Goal: Task Accomplishment & Management: Manage account settings

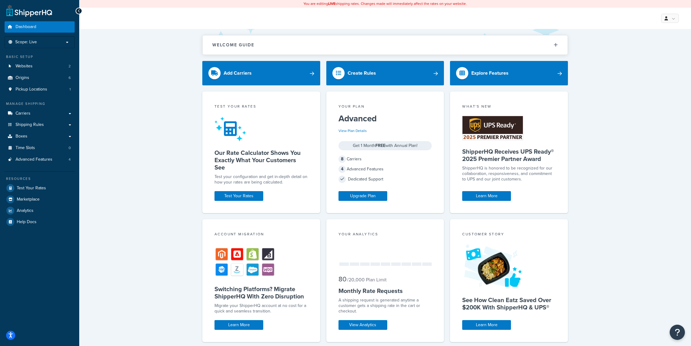
click at [59, 49] on ul "Dashboard Scope: Live Basic Setup Websites 2 Origins 6 Pickup Locations 1 Manag…" at bounding box center [40, 124] width 70 height 206
click at [59, 48] on li "Scope: Live" at bounding box center [40, 42] width 70 height 12
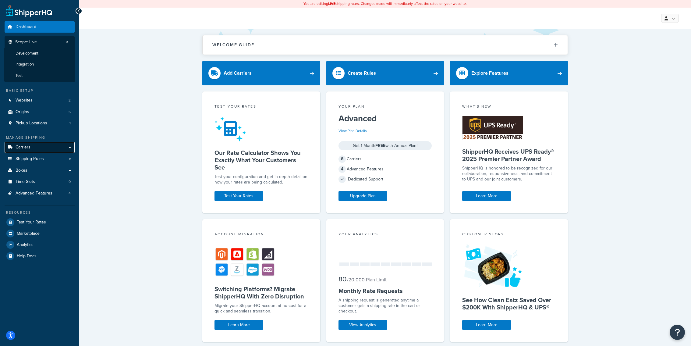
click at [57, 150] on link "Carriers" at bounding box center [40, 147] width 70 height 11
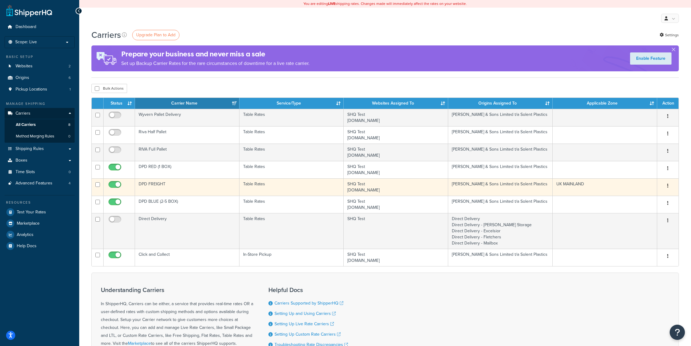
click at [289, 188] on td "Table Rates" at bounding box center [291, 186] width 104 height 17
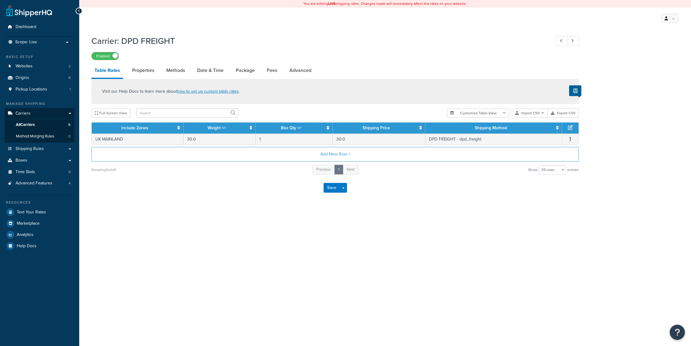
select select "25"
click at [57, 150] on link "Shipping Rules" at bounding box center [40, 148] width 70 height 11
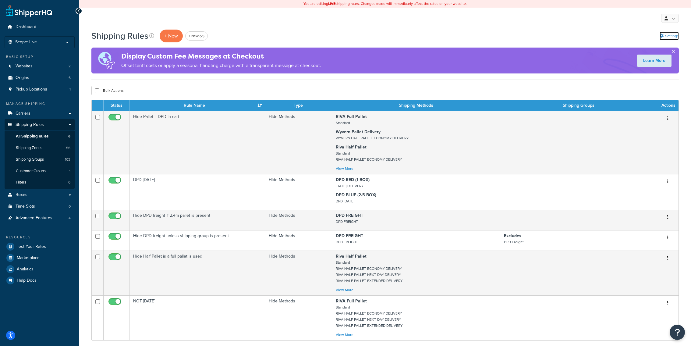
click at [662, 38] on link "Settings" at bounding box center [669, 36] width 19 height 9
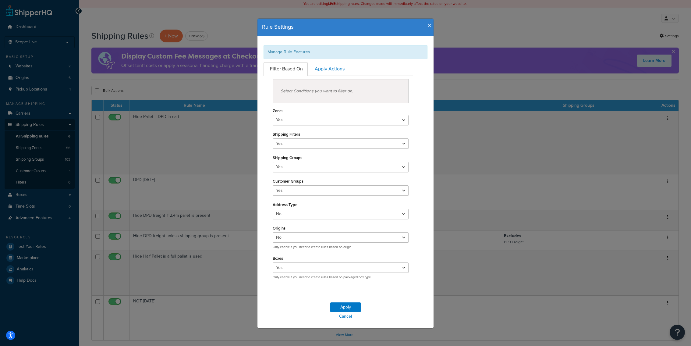
click at [427, 29] on h4 "Rule Settings" at bounding box center [345, 27] width 167 height 8
click at [430, 26] on icon "button" at bounding box center [429, 25] width 4 height 5
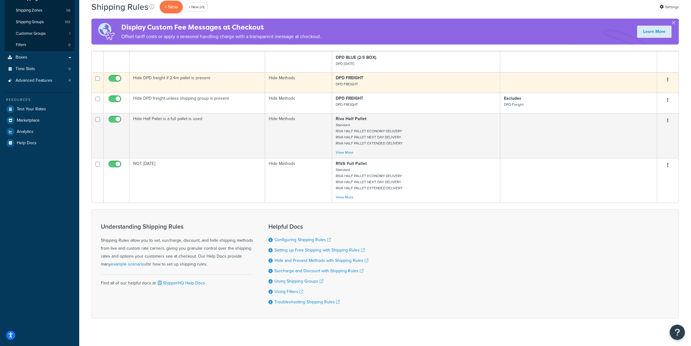
scroll to position [147, 0]
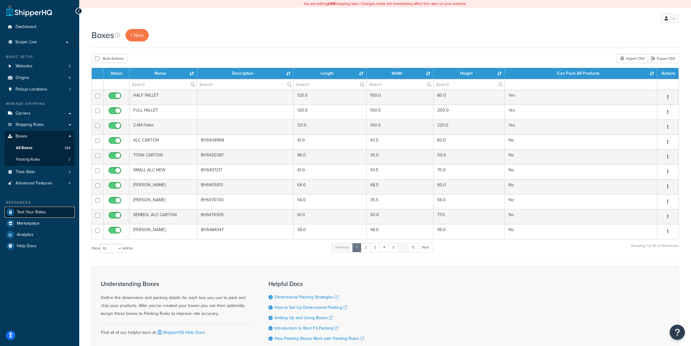
click at [49, 211] on link "Test Your Rates" at bounding box center [40, 212] width 70 height 11
click at [150, 82] on input "text" at bounding box center [162, 84] width 67 height 10
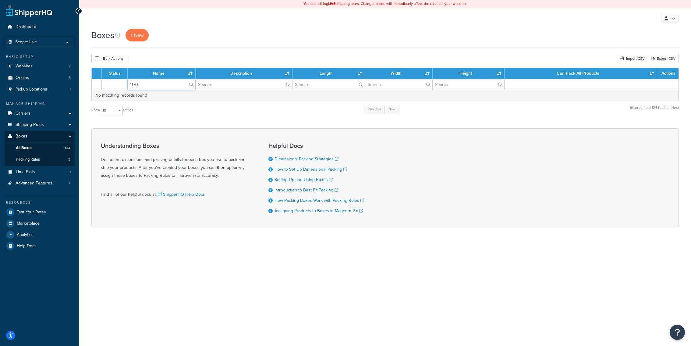
type input "1170"
click at [50, 161] on link "Packing Rules 3" at bounding box center [40, 159] width 70 height 11
click at [152, 82] on input "1170" at bounding box center [162, 84] width 68 height 10
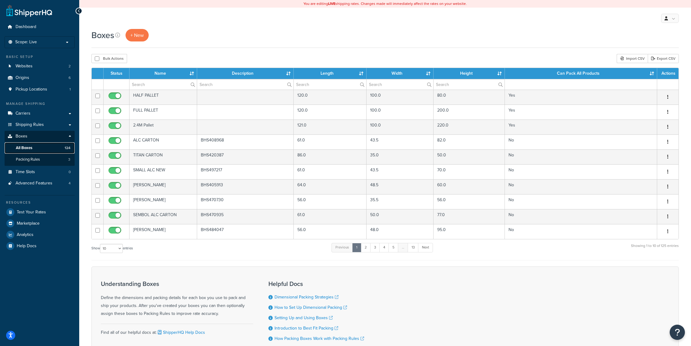
click at [58, 150] on link "All Boxes 124" at bounding box center [40, 147] width 70 height 11
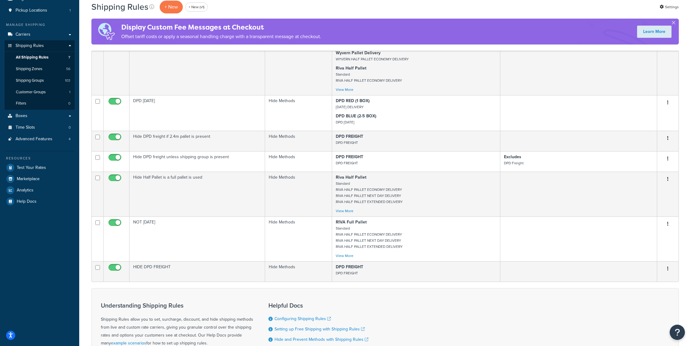
scroll to position [168, 0]
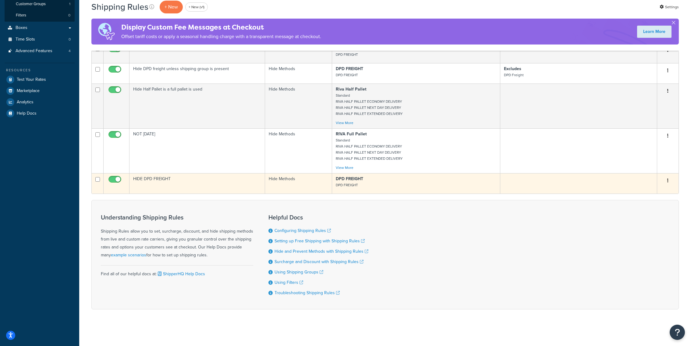
click at [243, 187] on td "HIDE DPD FREIGHT" at bounding box center [197, 183] width 136 height 20
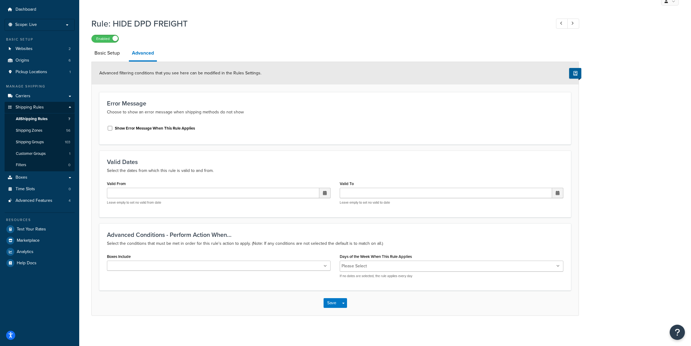
scroll to position [17, 0]
click at [253, 262] on ul at bounding box center [219, 265] width 224 height 10
click at [265, 249] on div "Advanced Conditions - Perform Action When... Select the conditions that must be…" at bounding box center [335, 256] width 472 height 67
click at [37, 228] on span "Test Your Rates" at bounding box center [31, 229] width 29 height 5
click at [41, 178] on link "Boxes" at bounding box center [40, 177] width 70 height 11
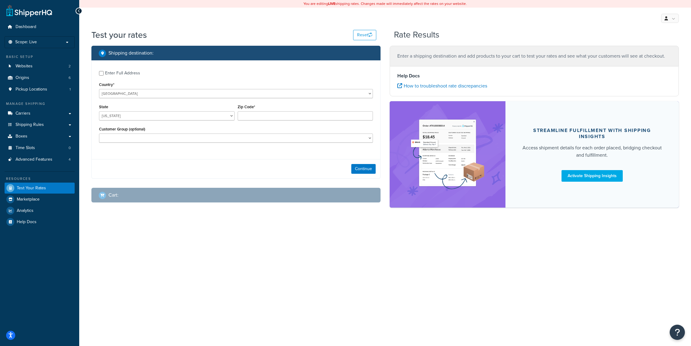
click at [240, 101] on div "Enter Full Address Country* [GEOGRAPHIC_DATA] [GEOGRAPHIC_DATA] [GEOGRAPHIC_DAT…" at bounding box center [236, 107] width 289 height 94
select select "GB"
click option "[GEOGRAPHIC_DATA]" at bounding box center [0, 0] width 0 height 0
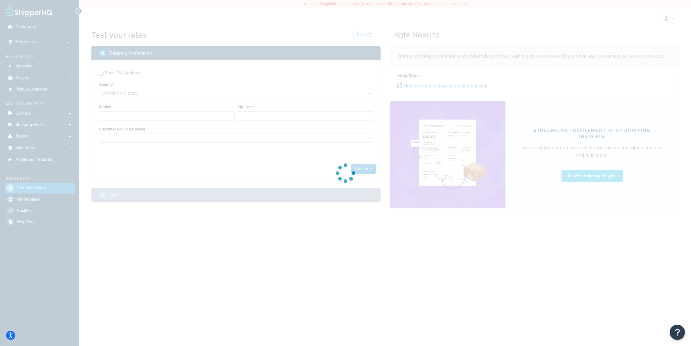
click at [259, 113] on div at bounding box center [345, 173] width 691 height 346
click at [259, 115] on div at bounding box center [345, 173] width 691 height 346
type input "AL"
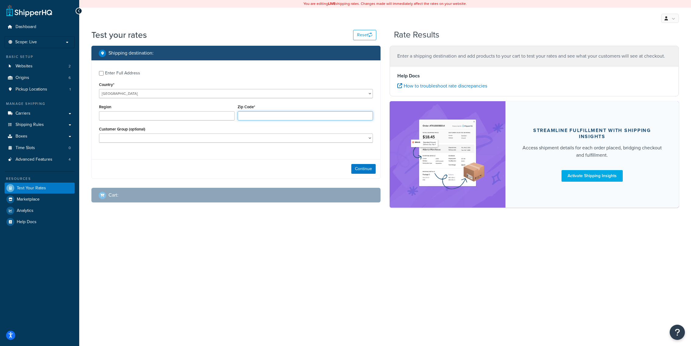
click at [259, 115] on input "Zip Code*" at bounding box center [306, 115] width 136 height 9
type input "EN4 9JQ"
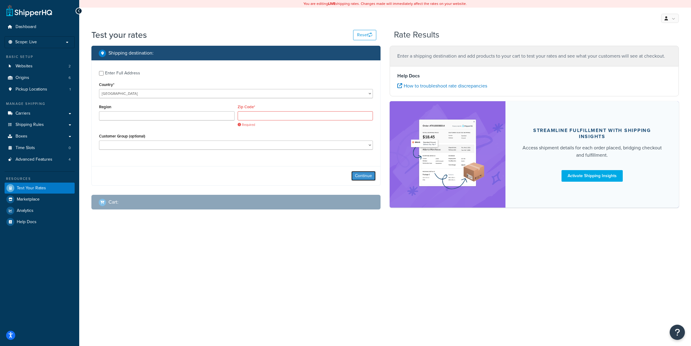
click at [362, 168] on div "Continue" at bounding box center [236, 175] width 289 height 19
click at [268, 118] on input "Zip Code*" at bounding box center [306, 115] width 136 height 9
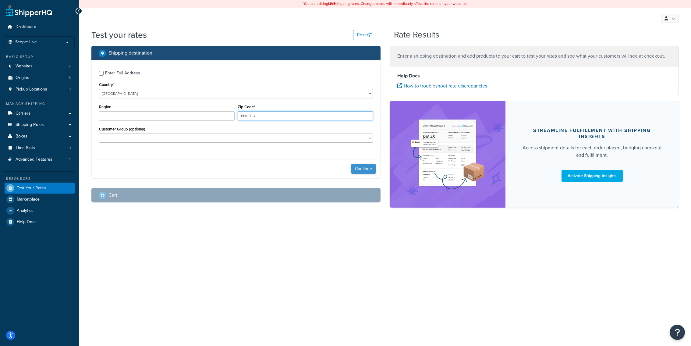
type input "EN4 9JQ"
click at [357, 169] on button "Continue" at bounding box center [363, 169] width 24 height 10
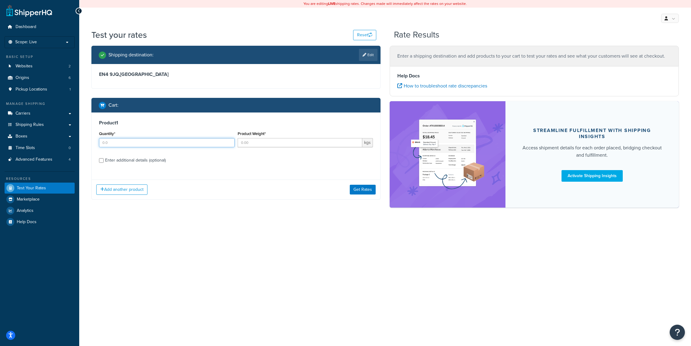
click at [190, 145] on input "Quantity*" at bounding box center [167, 142] width 136 height 9
type input "1"
click at [361, 194] on button "Get Rates" at bounding box center [363, 190] width 26 height 10
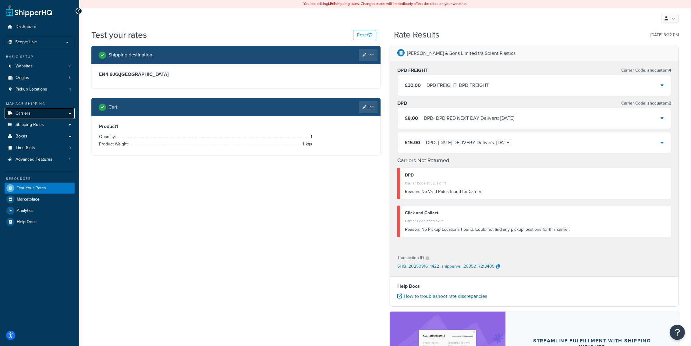
click at [63, 114] on link "Carriers" at bounding box center [40, 113] width 70 height 11
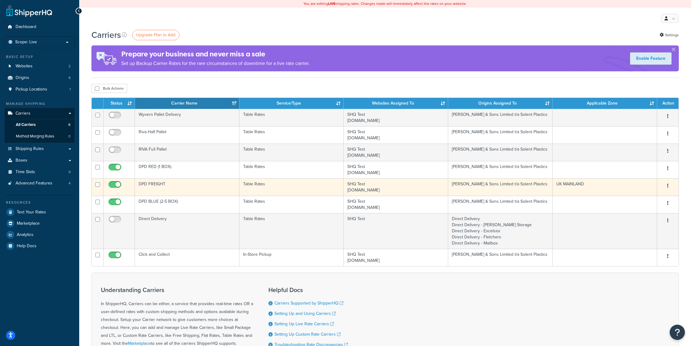
click at [199, 184] on td "DPD FREIGHT" at bounding box center [187, 186] width 104 height 17
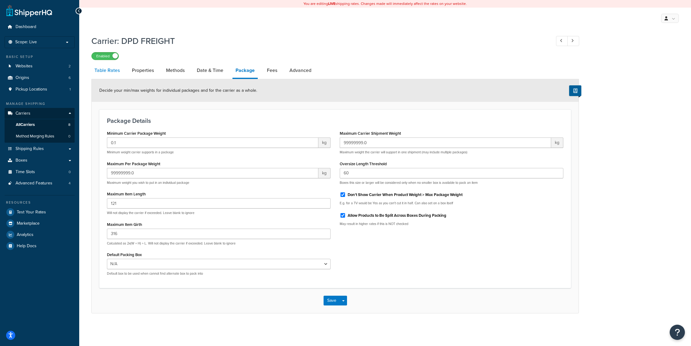
click at [106, 73] on link "Table Rates" at bounding box center [106, 70] width 31 height 15
select select "25"
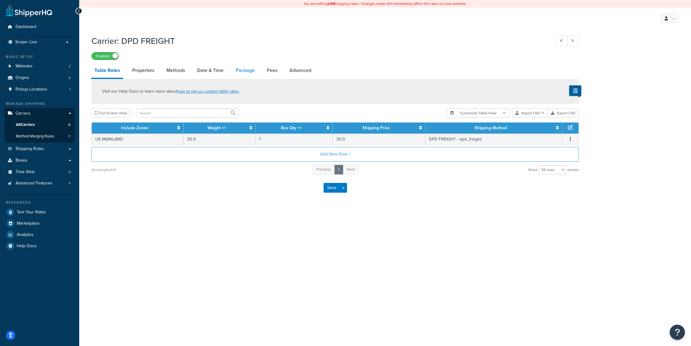
click at [242, 71] on link "Package" at bounding box center [245, 70] width 25 height 15
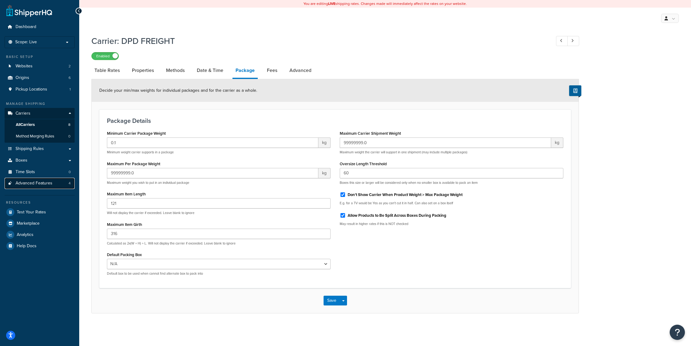
click at [52, 182] on link "Advanced Features 4" at bounding box center [40, 183] width 70 height 11
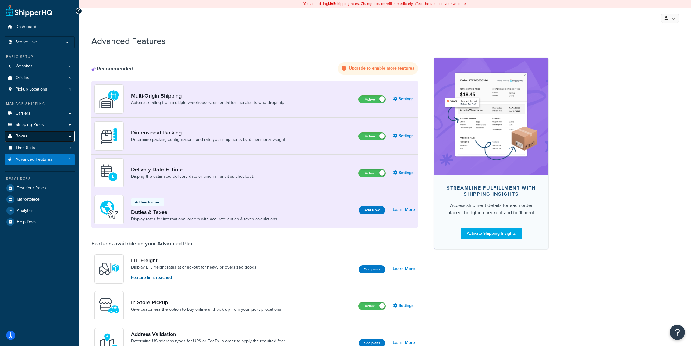
click at [33, 137] on link "Boxes" at bounding box center [40, 136] width 70 height 11
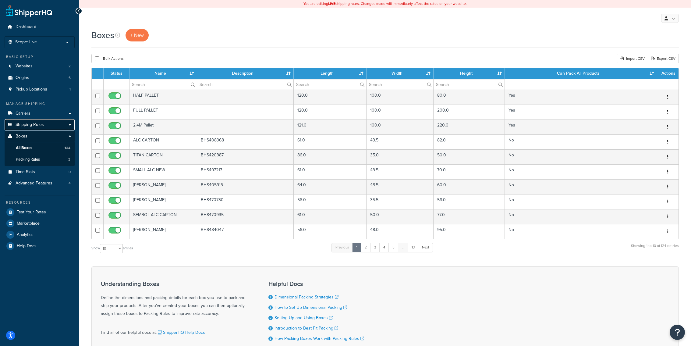
click at [39, 127] on span "Shipping Rules" at bounding box center [30, 124] width 28 height 5
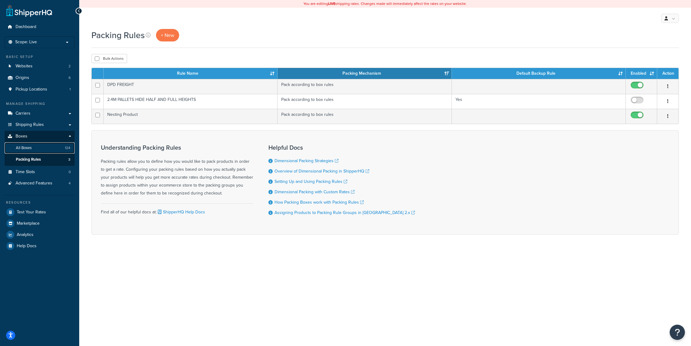
click at [54, 150] on link "All Boxes 124" at bounding box center [40, 147] width 70 height 11
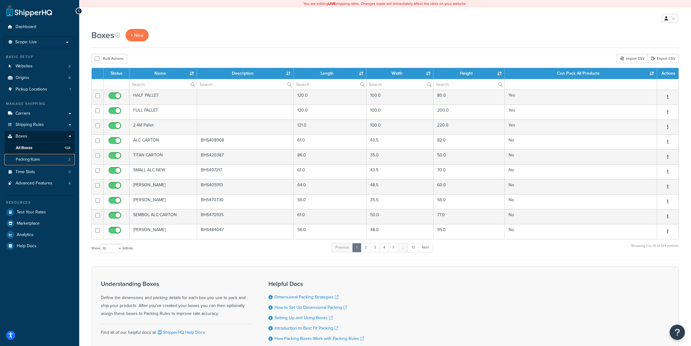
click at [51, 161] on link "Packing Rules 3" at bounding box center [40, 159] width 70 height 11
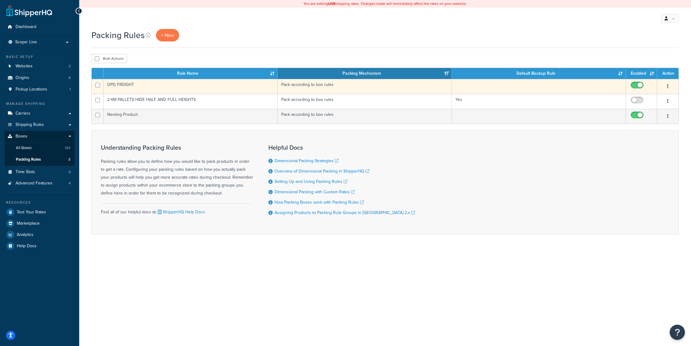
click at [267, 89] on td "DPD FREIGHT" at bounding box center [191, 86] width 174 height 15
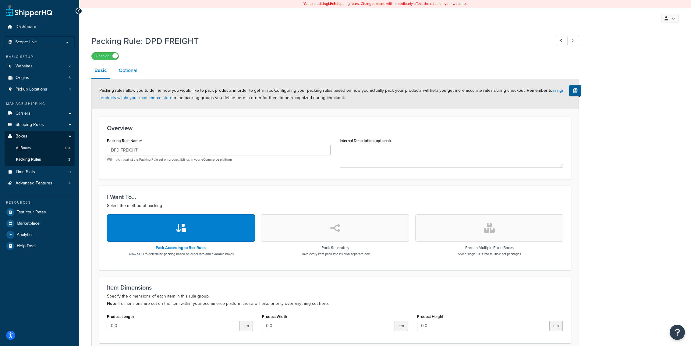
click at [120, 74] on link "Optional" at bounding box center [128, 70] width 25 height 15
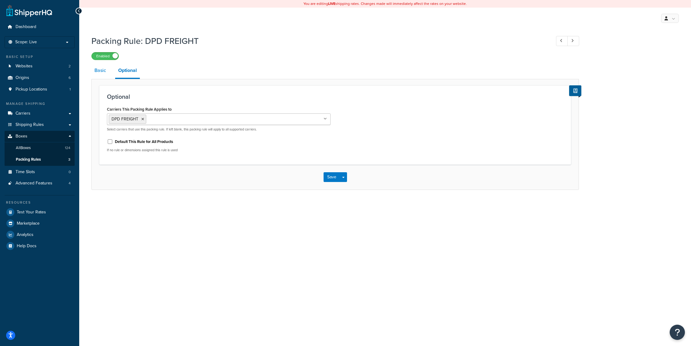
click at [103, 74] on link "Basic" at bounding box center [100, 70] width 18 height 15
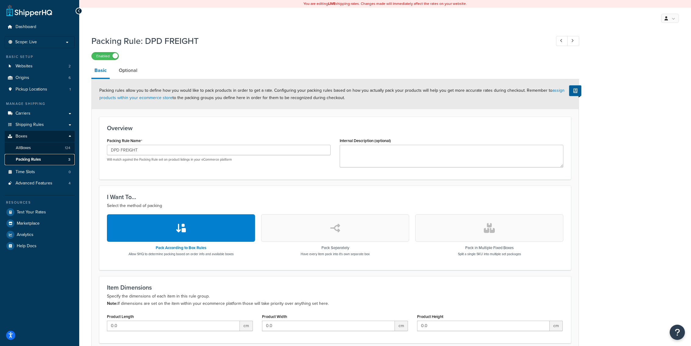
click at [57, 161] on link "Packing Rules 3" at bounding box center [40, 159] width 70 height 11
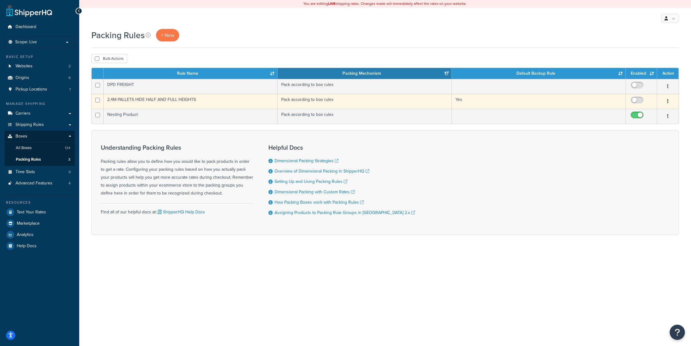
click at [315, 102] on td "Pack according to box rules" at bounding box center [365, 101] width 174 height 15
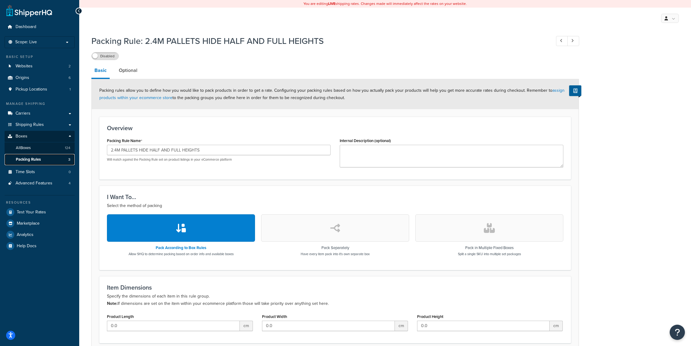
click at [58, 158] on link "Packing Rules 3" at bounding box center [40, 159] width 70 height 11
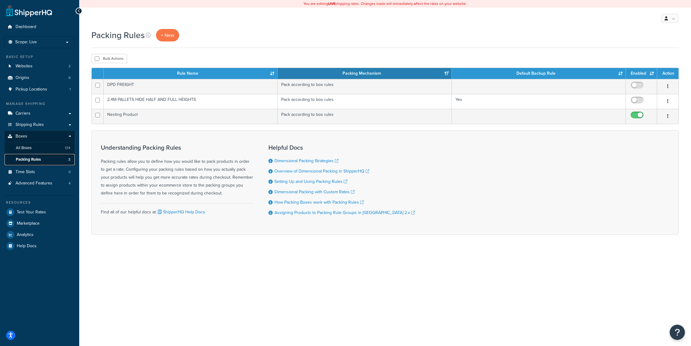
click at [55, 164] on link "Packing Rules 3" at bounding box center [40, 159] width 70 height 11
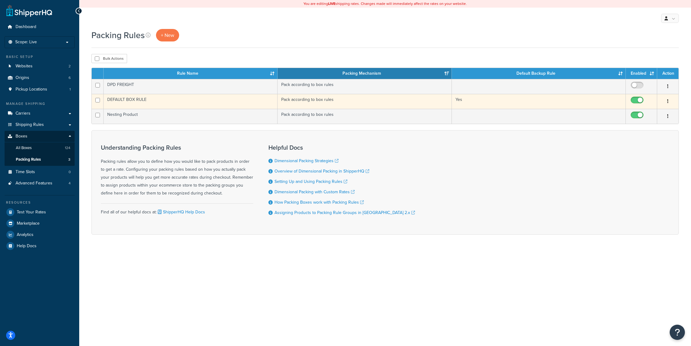
click at [307, 102] on td "Pack according to box rules" at bounding box center [365, 101] width 174 height 15
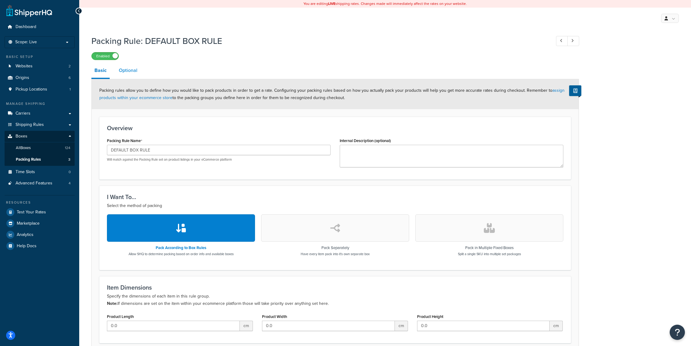
click at [131, 73] on link "Optional" at bounding box center [128, 70] width 25 height 15
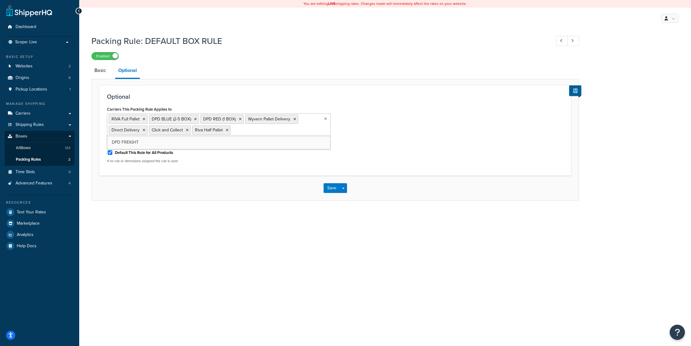
click at [276, 130] on input "Carriers This Packing Rule Applies to" at bounding box center [259, 129] width 54 height 7
click at [229, 204] on div "Packing Rule: DEFAULT BOX RULE Enabled Basic Optional Optional Carriers This Pa…" at bounding box center [385, 124] width 612 height 184
click at [44, 161] on link "Packing Rules 2" at bounding box center [40, 159] width 70 height 11
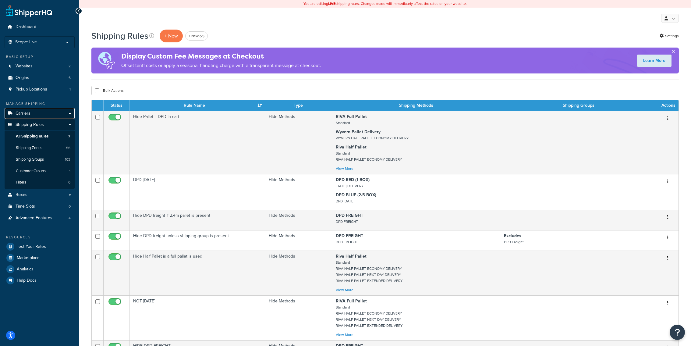
click at [52, 116] on link "Carriers" at bounding box center [40, 113] width 70 height 11
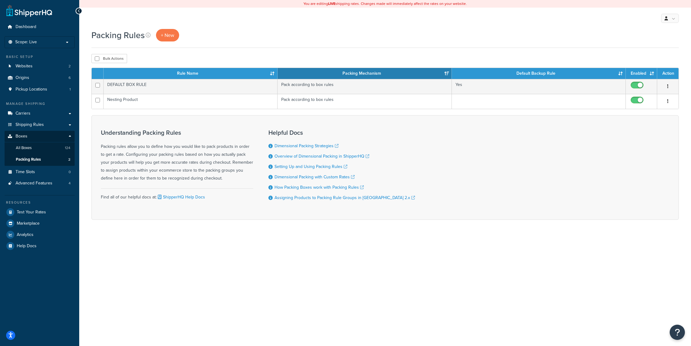
click at [300, 43] on div "Packing Rules + New" at bounding box center [384, 38] width 587 height 19
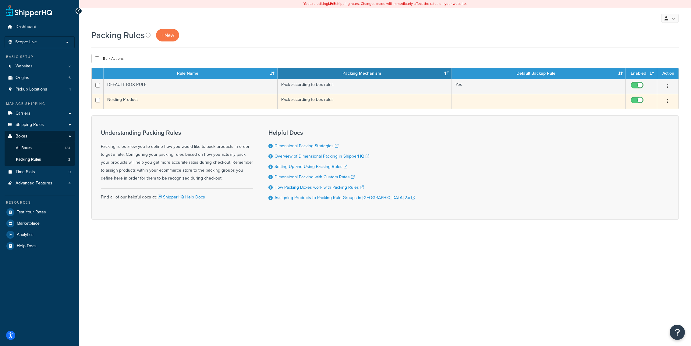
click at [190, 100] on td "Nesting Product" at bounding box center [191, 101] width 174 height 15
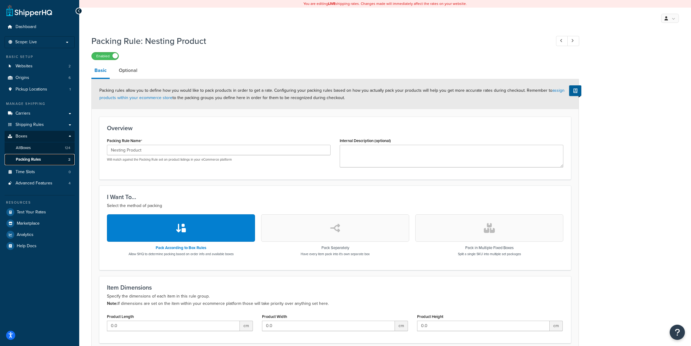
click at [51, 160] on link "Packing Rules 2" at bounding box center [40, 159] width 70 height 11
click at [58, 160] on link "Packing Rules 2" at bounding box center [40, 159] width 70 height 11
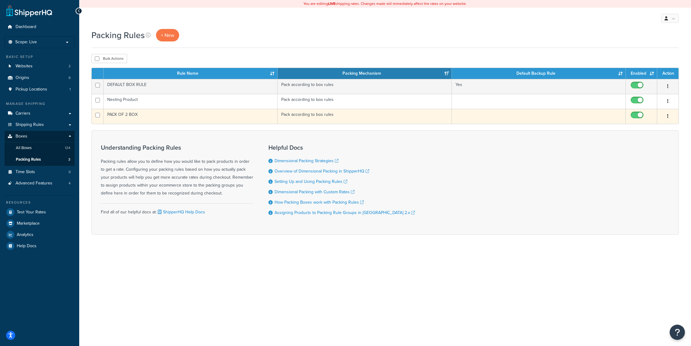
click at [320, 117] on td "Pack according to box rules" at bounding box center [365, 116] width 174 height 15
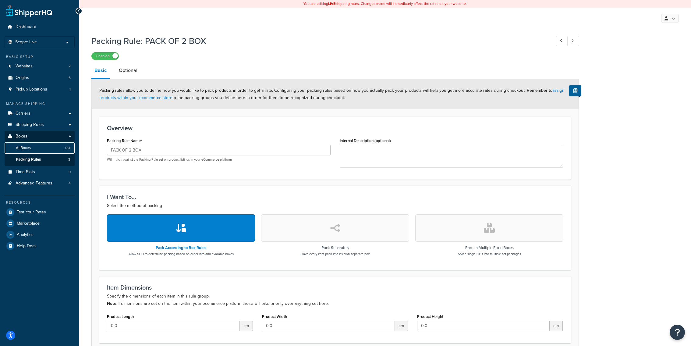
click at [53, 149] on link "All Boxes 124" at bounding box center [40, 147] width 70 height 11
click at [59, 108] on link "Carriers" at bounding box center [40, 113] width 70 height 11
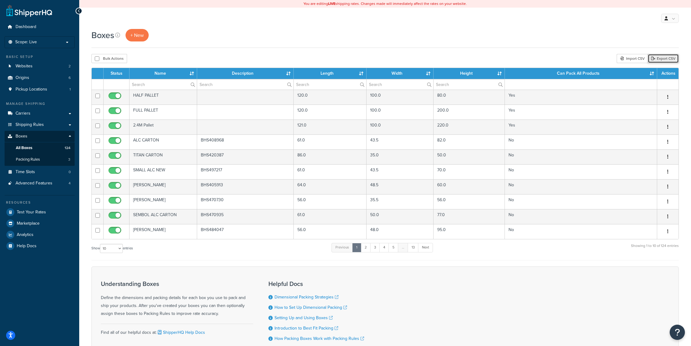
click at [660, 59] on link "Export CSV" at bounding box center [663, 58] width 31 height 9
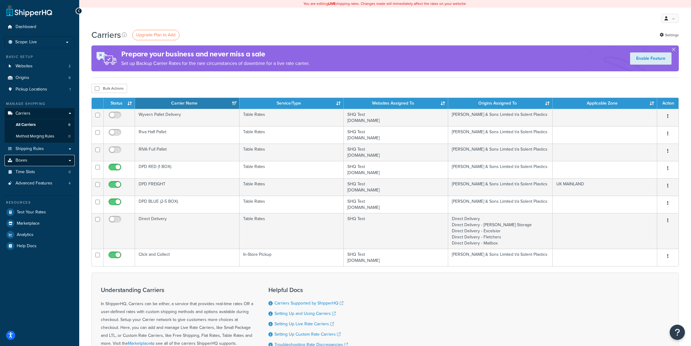
click at [51, 158] on link "Boxes" at bounding box center [40, 160] width 70 height 11
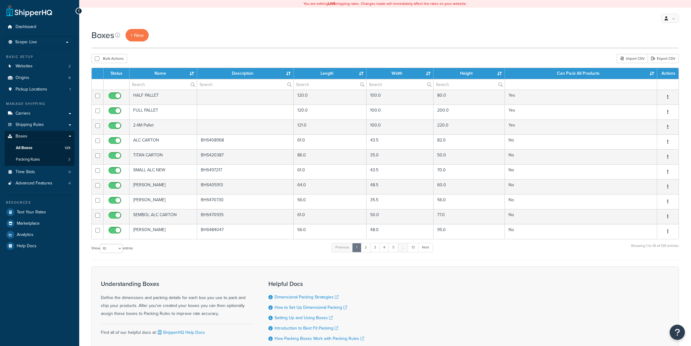
scroll to position [55, 0]
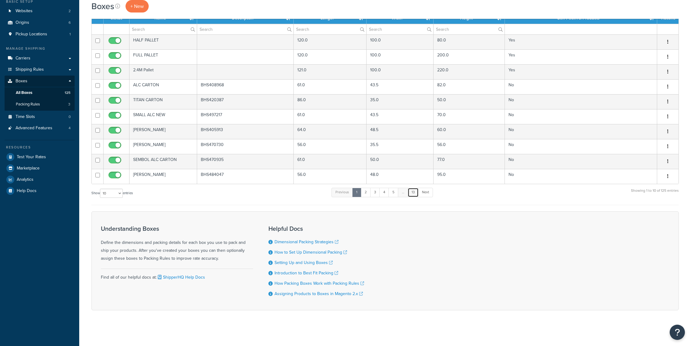
click at [416, 191] on link "13" at bounding box center [413, 192] width 11 height 9
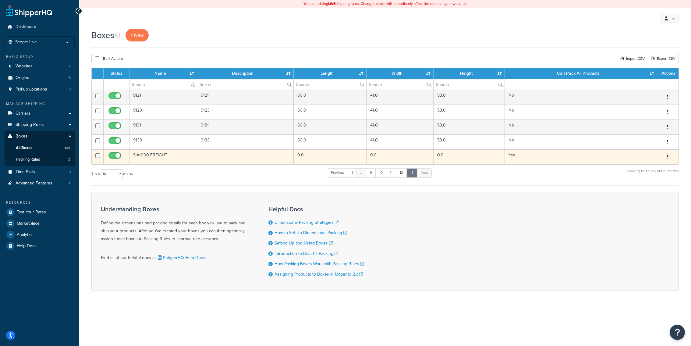
click at [190, 156] on td "SIA1000 FREIGHT" at bounding box center [163, 156] width 68 height 15
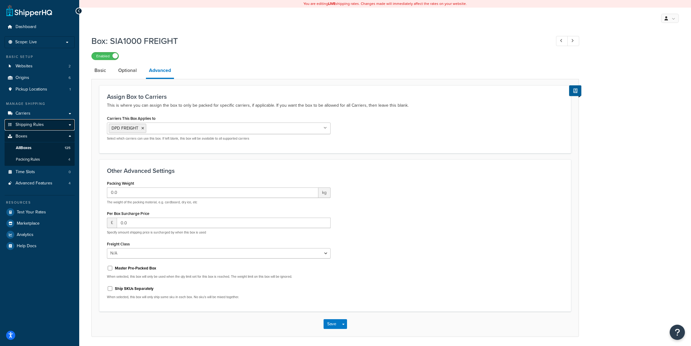
click at [44, 124] on link "Shipping Rules" at bounding box center [40, 124] width 70 height 11
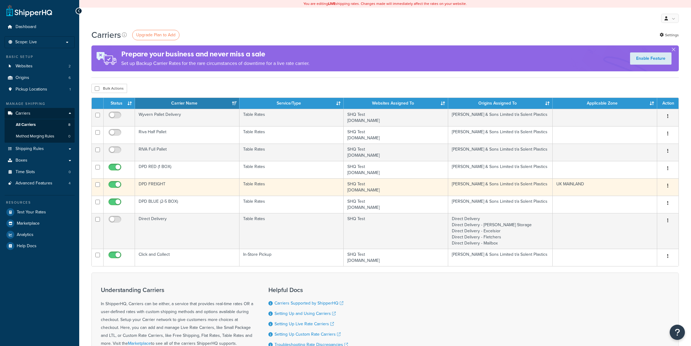
click at [182, 184] on td "DPD FREIGHT" at bounding box center [187, 186] width 104 height 17
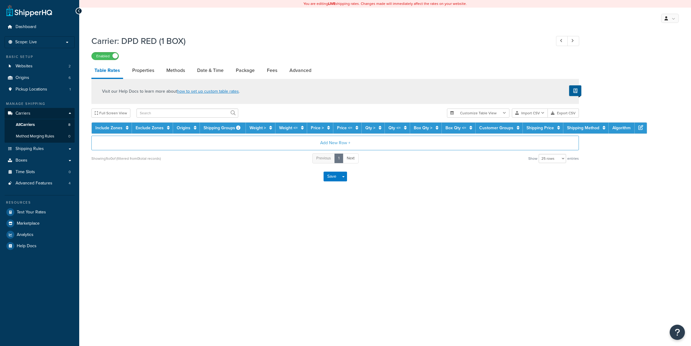
select select "25"
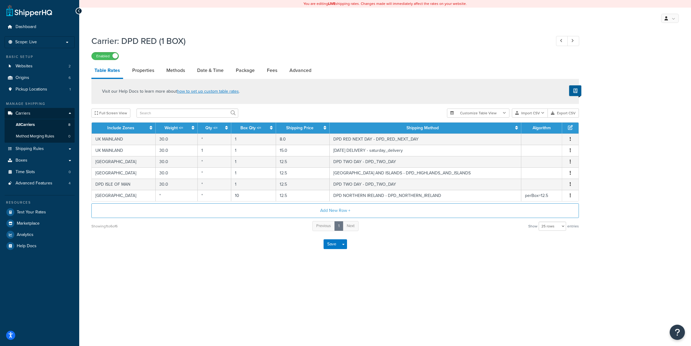
click at [285, 75] on li "Fees" at bounding box center [275, 70] width 23 height 15
click at [290, 75] on link "Advanced" at bounding box center [300, 70] width 28 height 15
select select "false"
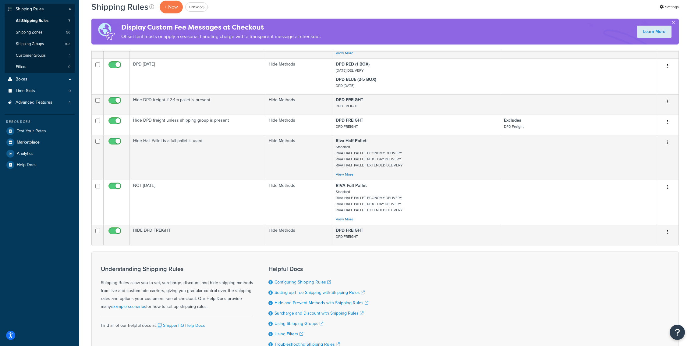
scroll to position [168, 0]
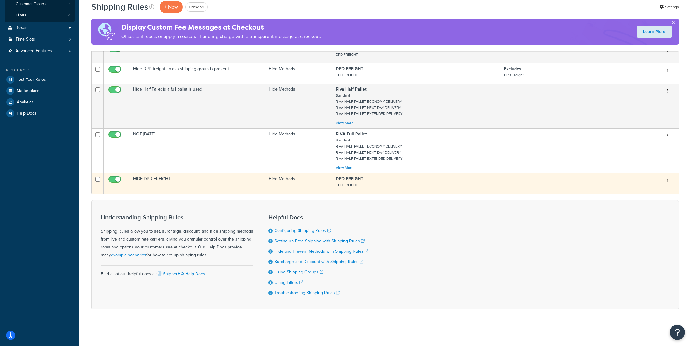
click at [178, 179] on td "HIDE DPD FREIGHT" at bounding box center [197, 183] width 136 height 20
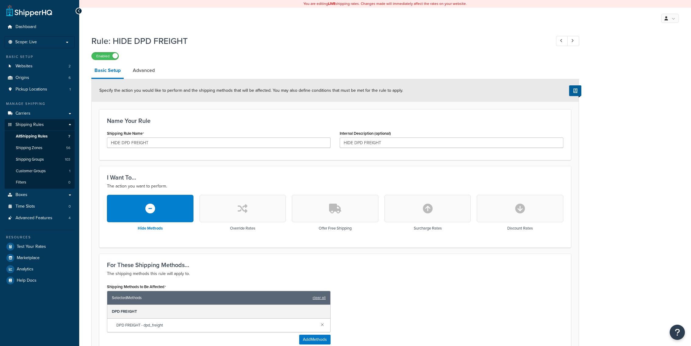
click at [148, 75] on link "Advanced" at bounding box center [144, 70] width 28 height 15
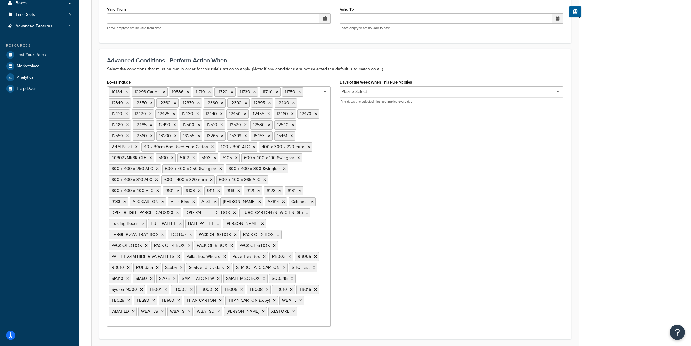
scroll to position [227, 0]
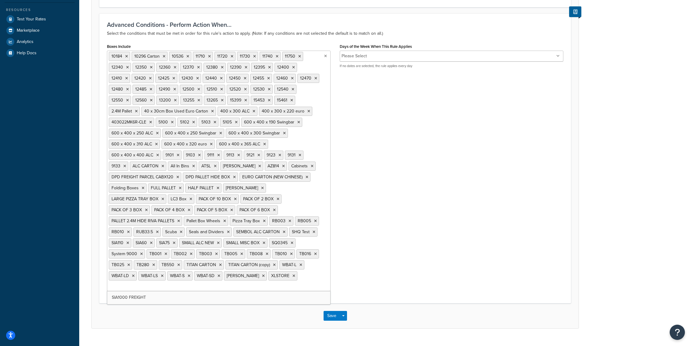
click at [163, 283] on input "Boxes Include" at bounding box center [136, 286] width 54 height 7
click at [384, 268] on div "Boxes Include 10184 10296 Carton 10536 11710 11720 11730 11740 11750 12340 1235…" at bounding box center [335, 168] width 466 height 253
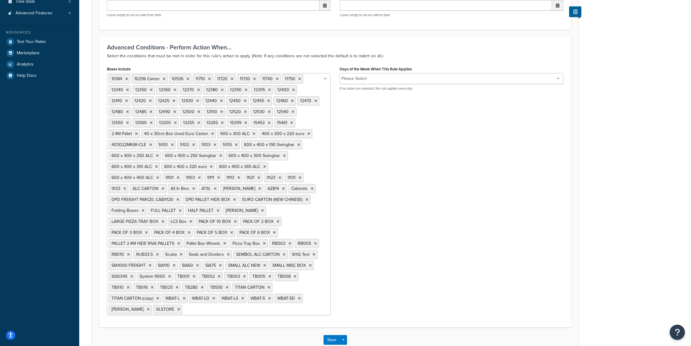
scroll to position [227, 0]
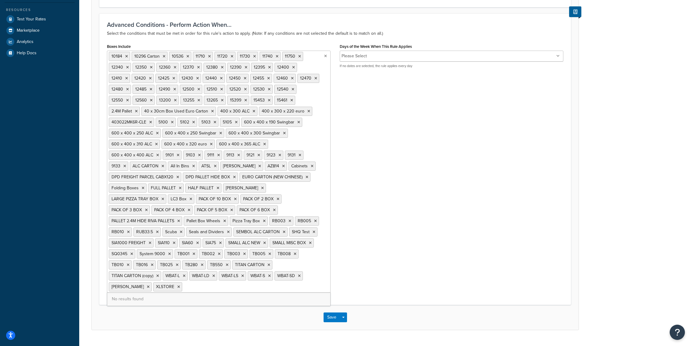
click at [243, 275] on ul "10184 10296 Carton 10536 11710 11720 11730 11740 11750 12340 12350 12360 12370 …" at bounding box center [219, 172] width 224 height 242
click at [392, 259] on div "Boxes Include 10184 10296 Carton 10536 11710 11720 11730 11740 11750 12340 1235…" at bounding box center [335, 169] width 466 height 255
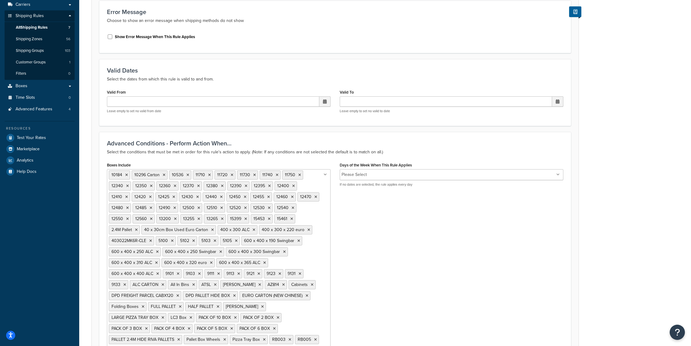
scroll to position [0, 0]
